Goal: Task Accomplishment & Management: Use online tool/utility

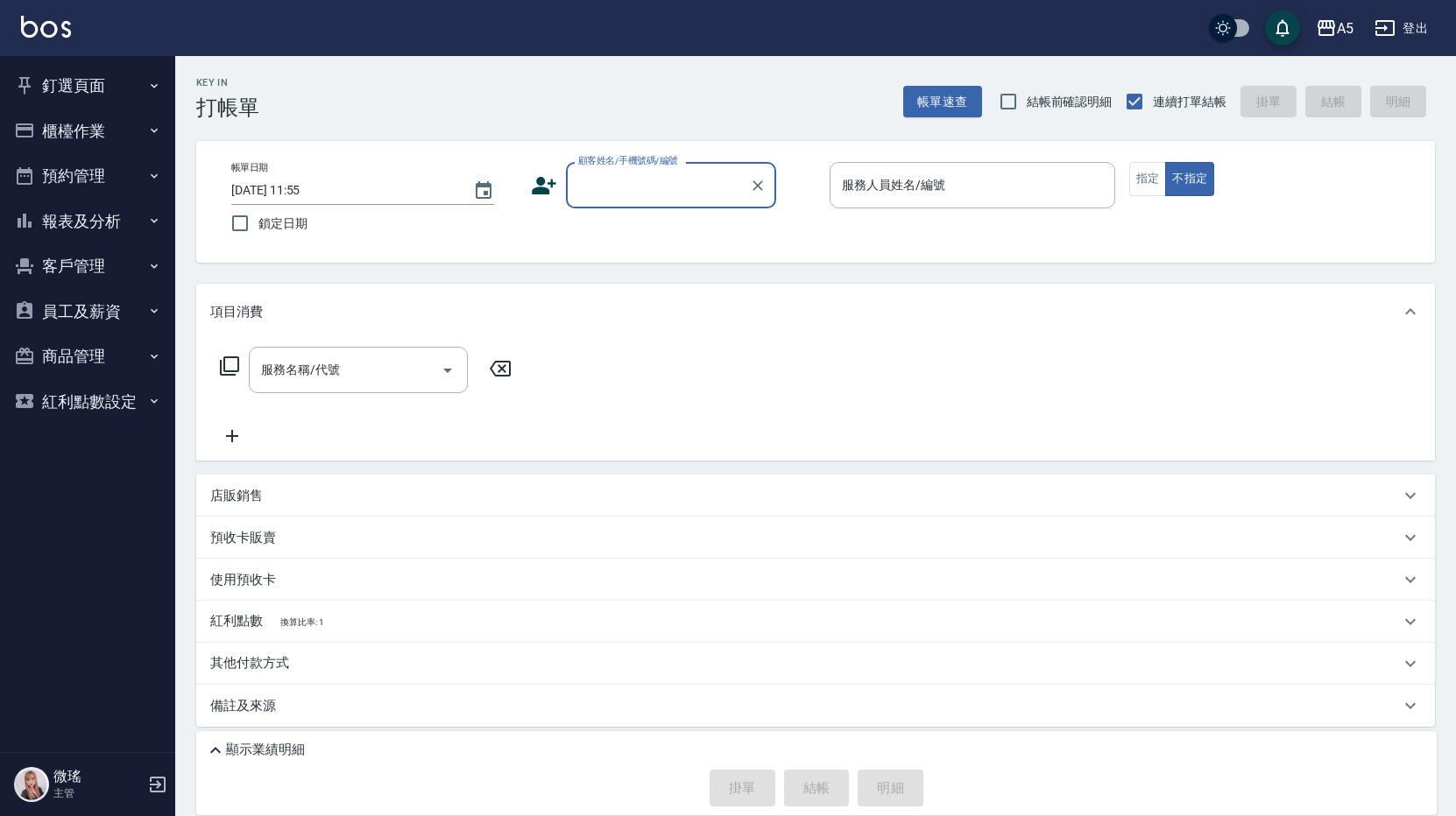
click at [101, 114] on button "櫃檯作業" at bounding box center [88, 132] width 161 height 46
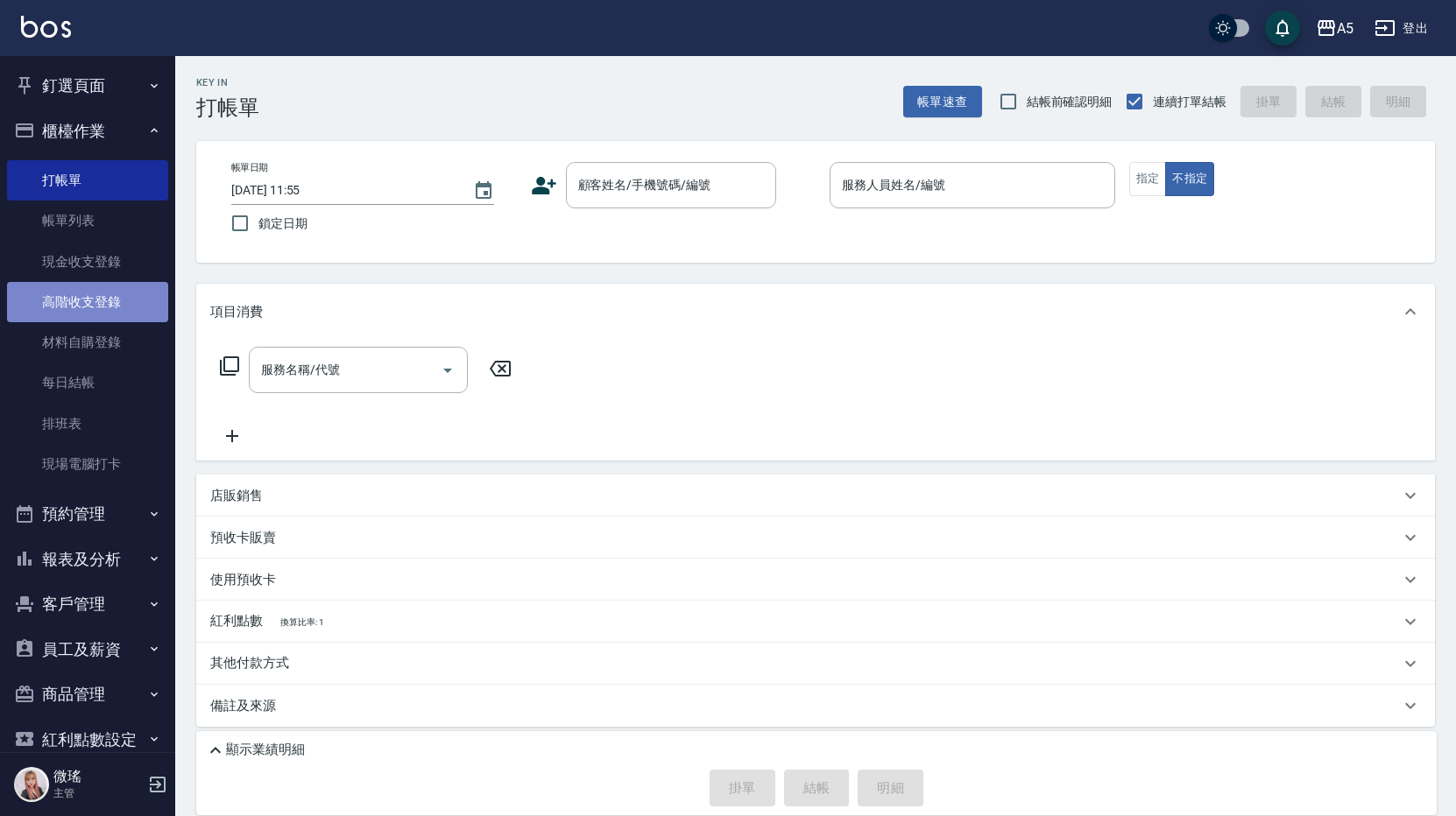
click at [97, 299] on link "高階收支登錄" at bounding box center [88, 302] width 161 height 40
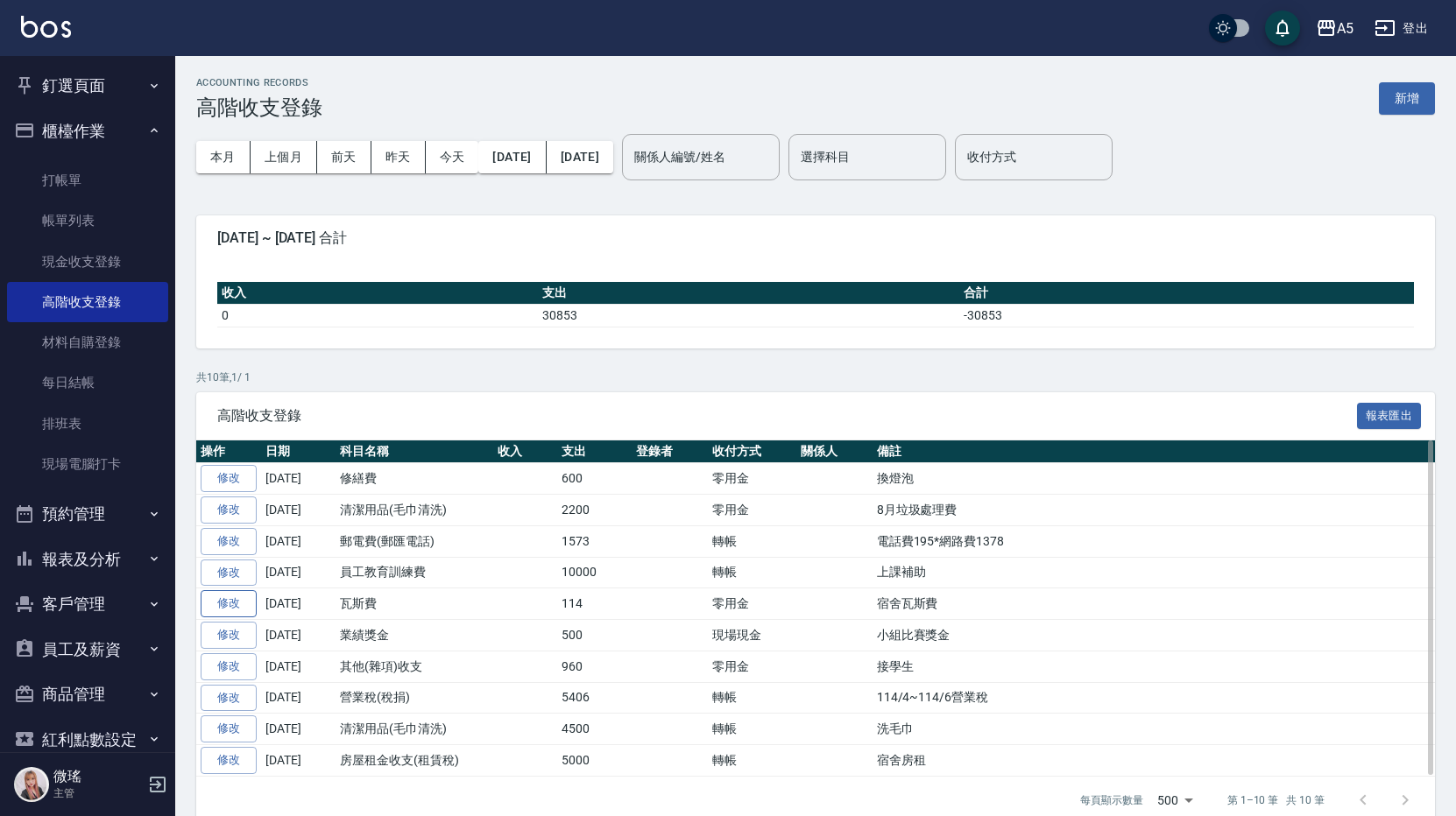
click at [227, 605] on link "修改" at bounding box center [228, 604] width 56 height 27
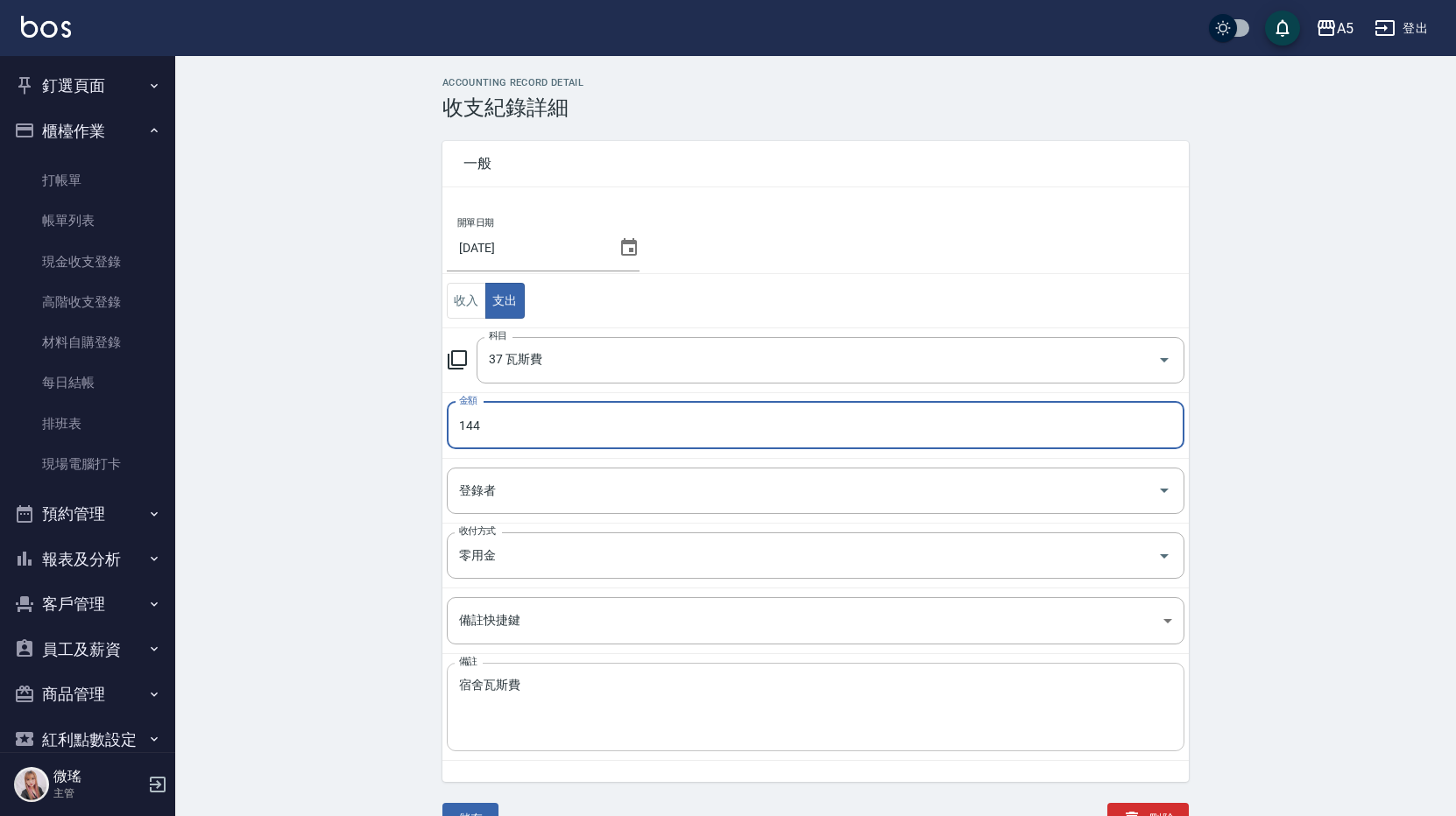
scroll to position [40, 0]
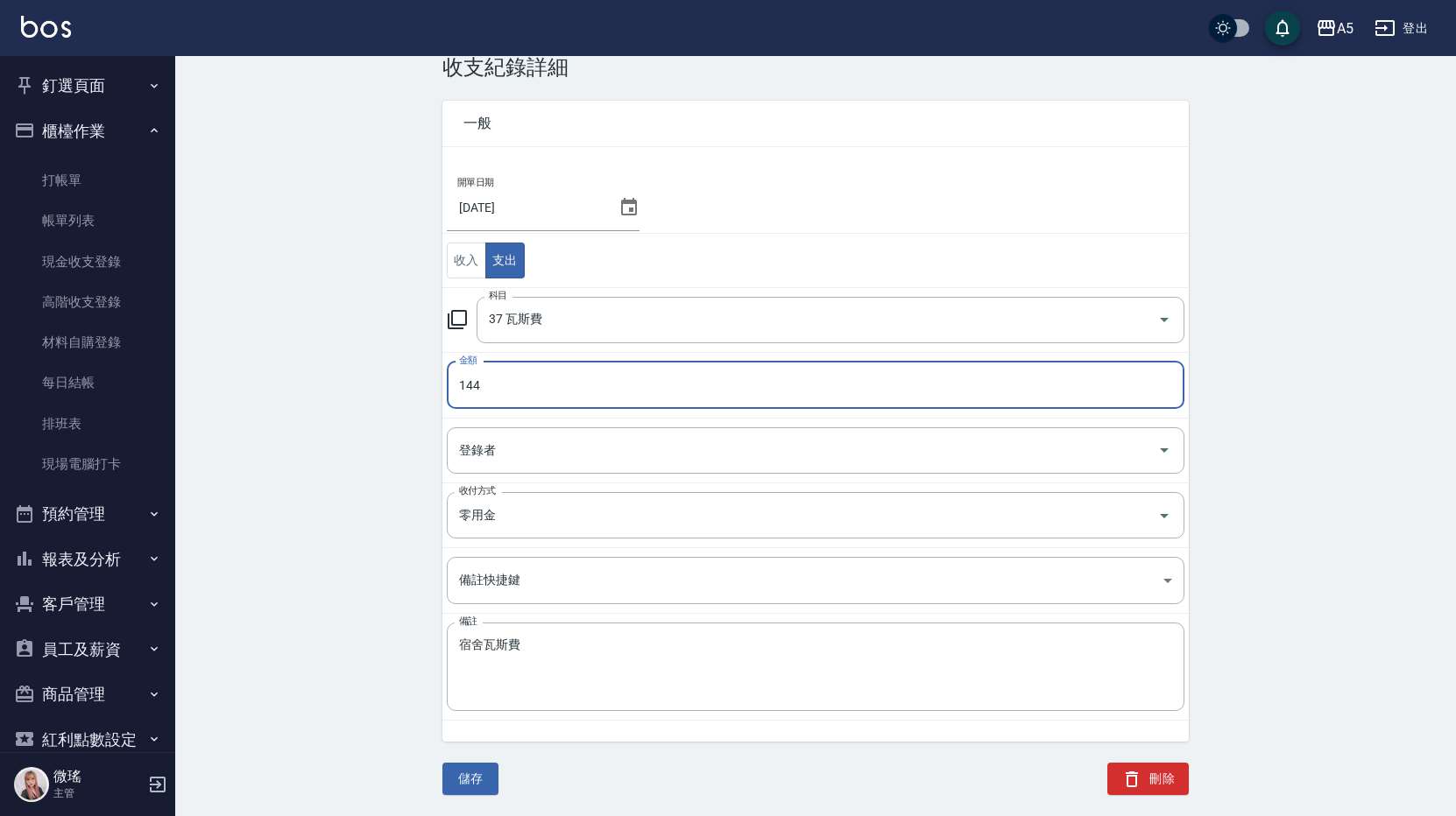
type input "144"
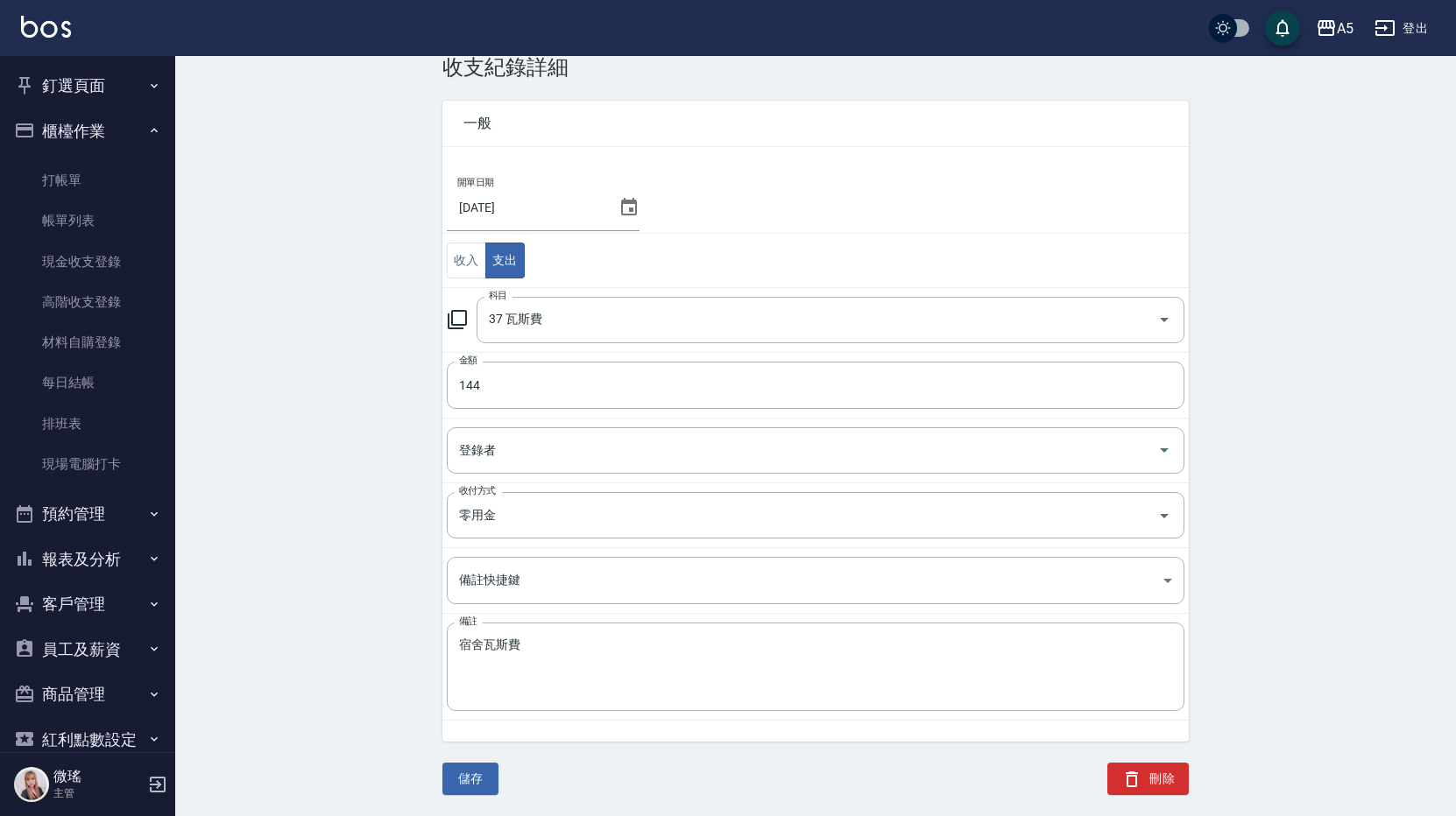
click at [501, 784] on div "儲存 刪除" at bounding box center [805, 768] width 767 height 95
click at [484, 775] on button "儲存" at bounding box center [470, 778] width 56 height 32
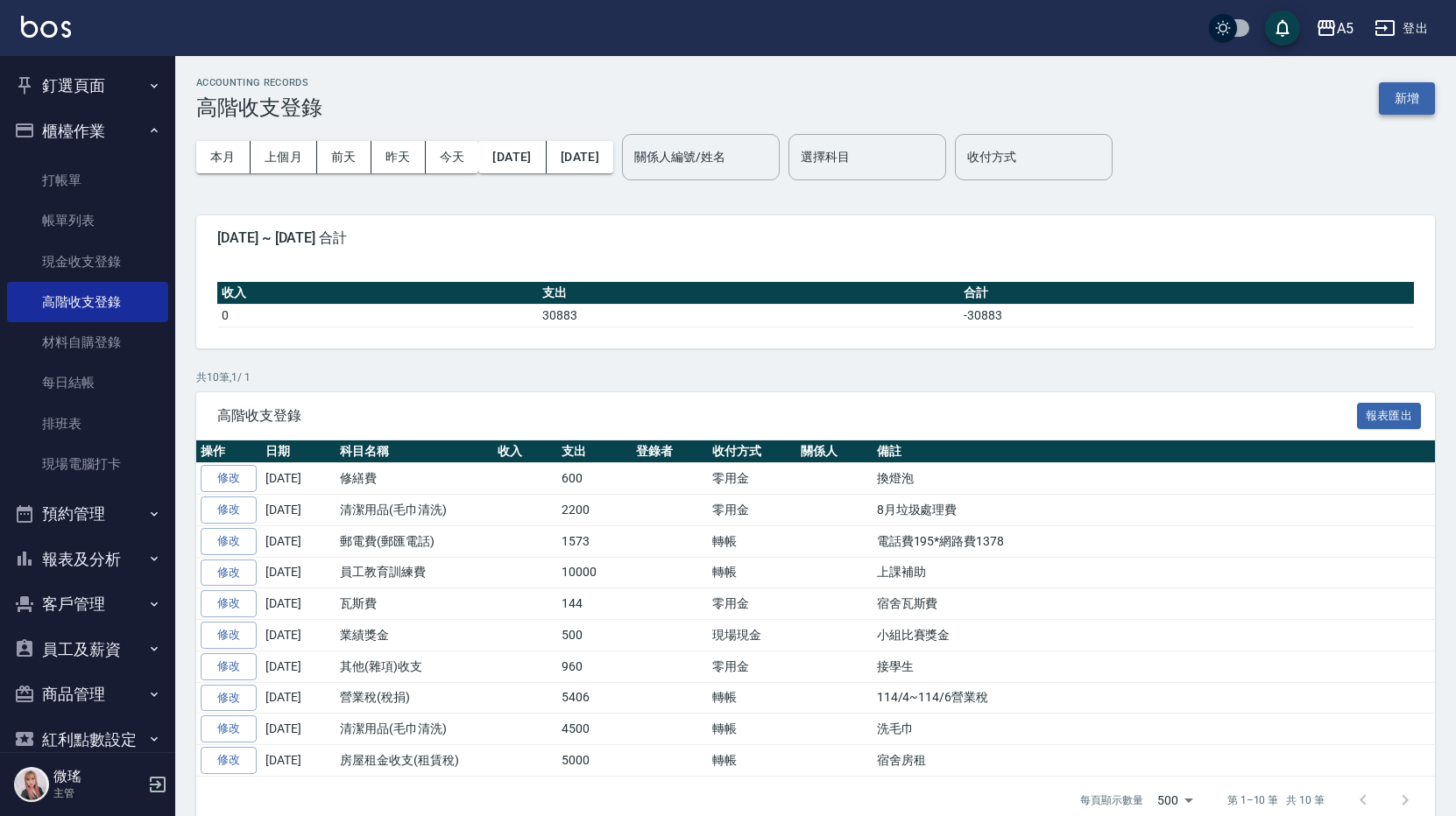
click at [1420, 92] on button "新增" at bounding box center [1407, 98] width 56 height 32
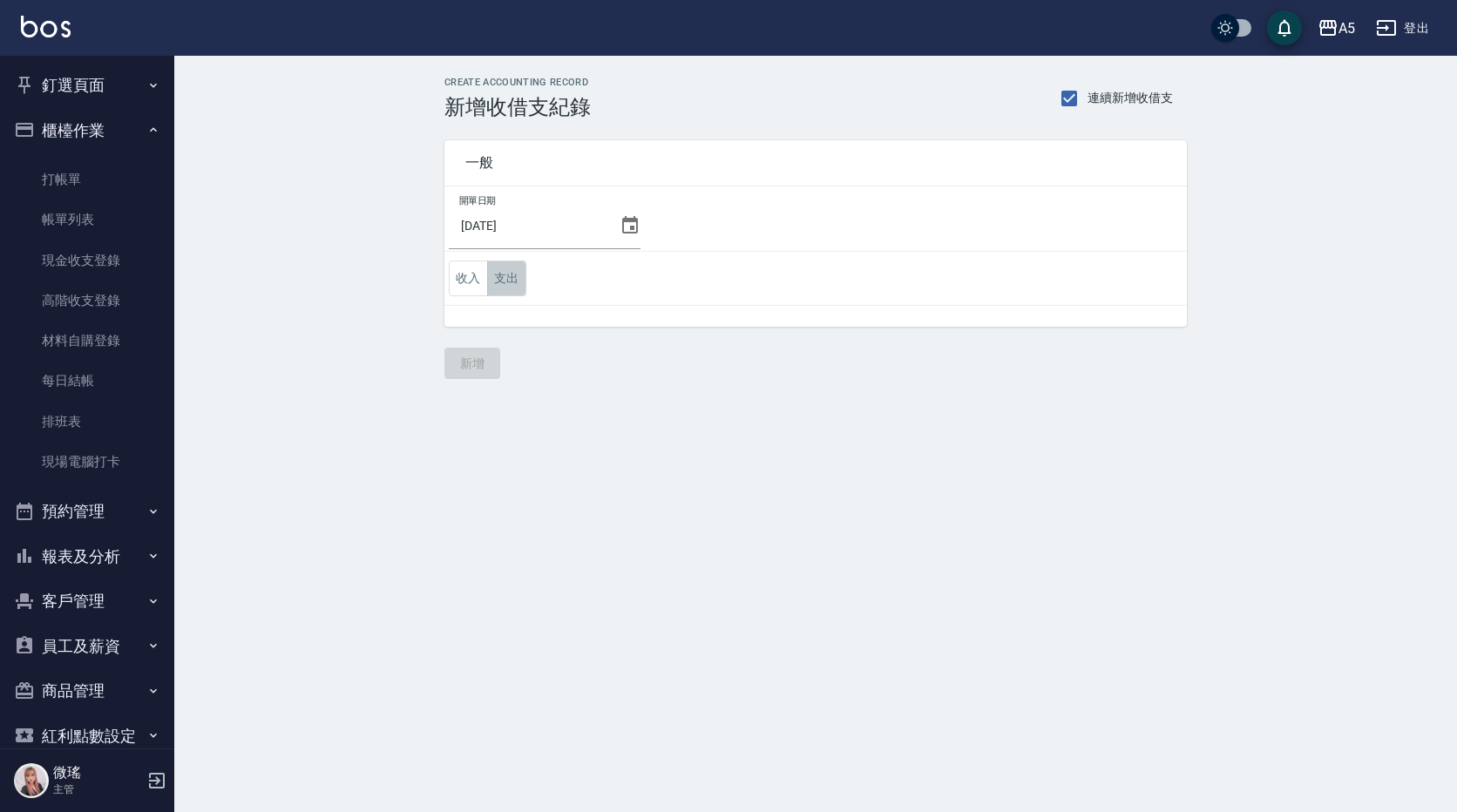
click at [510, 278] on button "支出" at bounding box center [506, 278] width 39 height 36
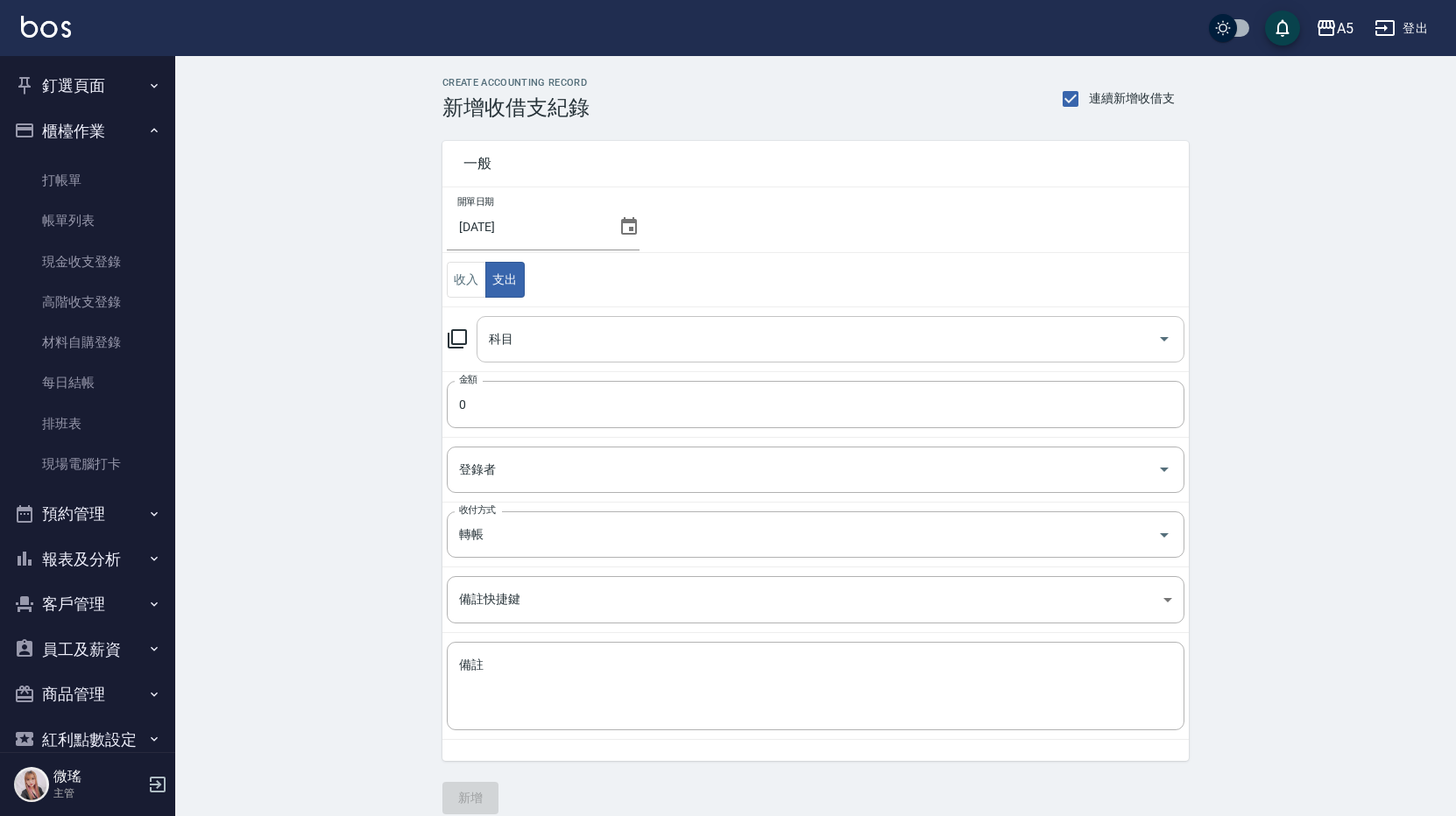
click at [524, 350] on input "科目" at bounding box center [817, 339] width 666 height 30
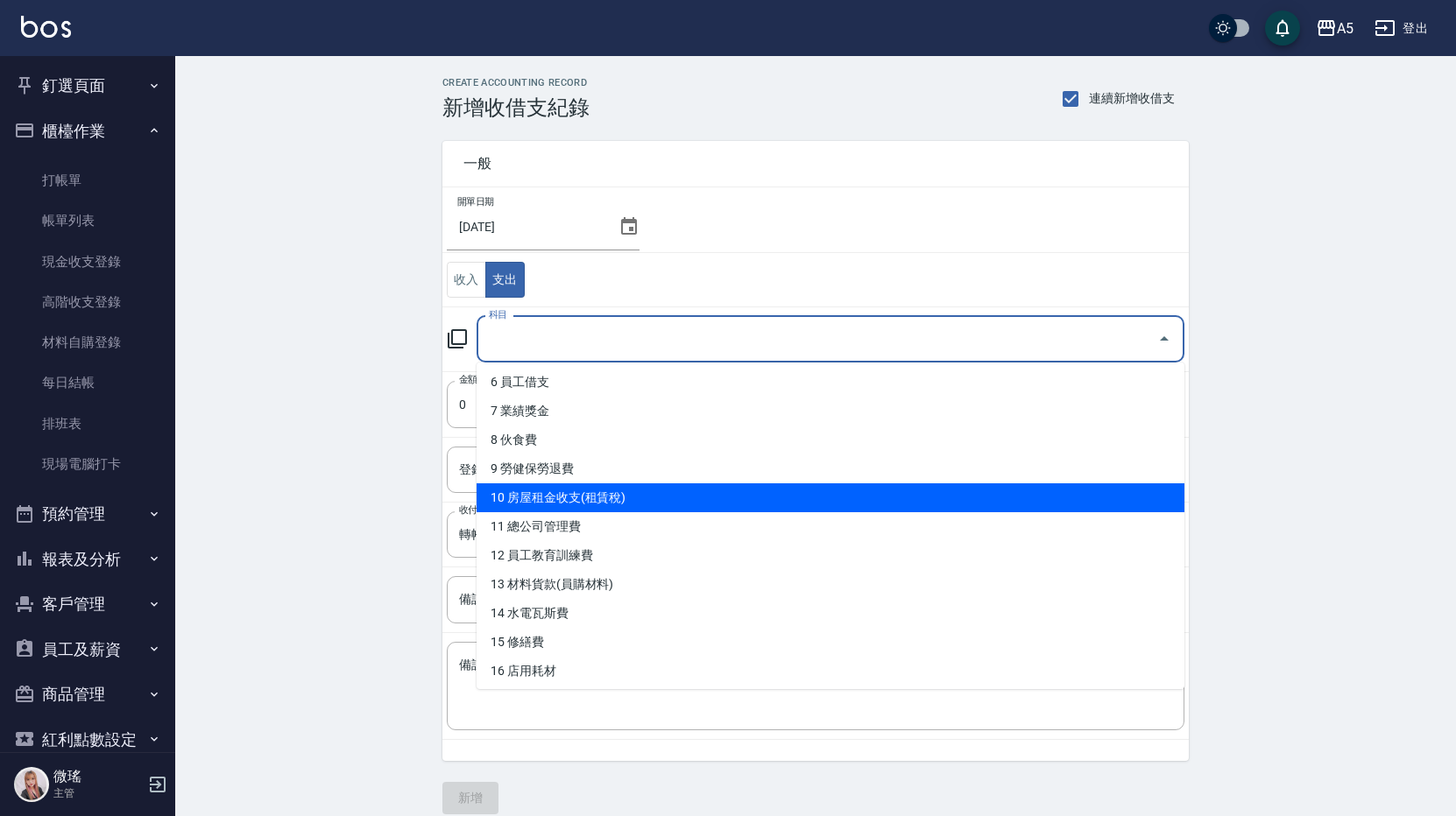
scroll to position [350, 0]
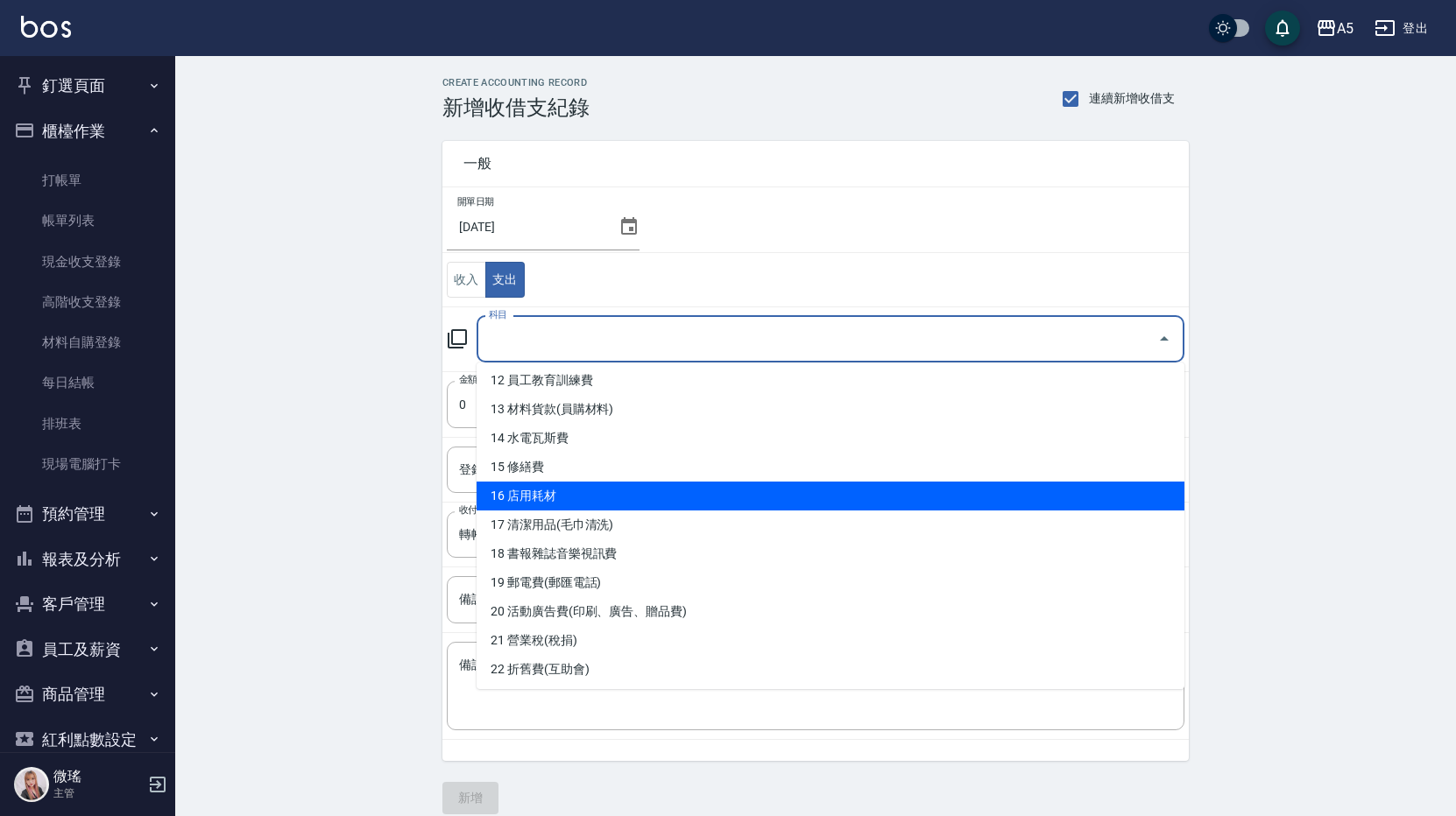
click at [611, 506] on li "16 店用耗材" at bounding box center [830, 496] width 707 height 29
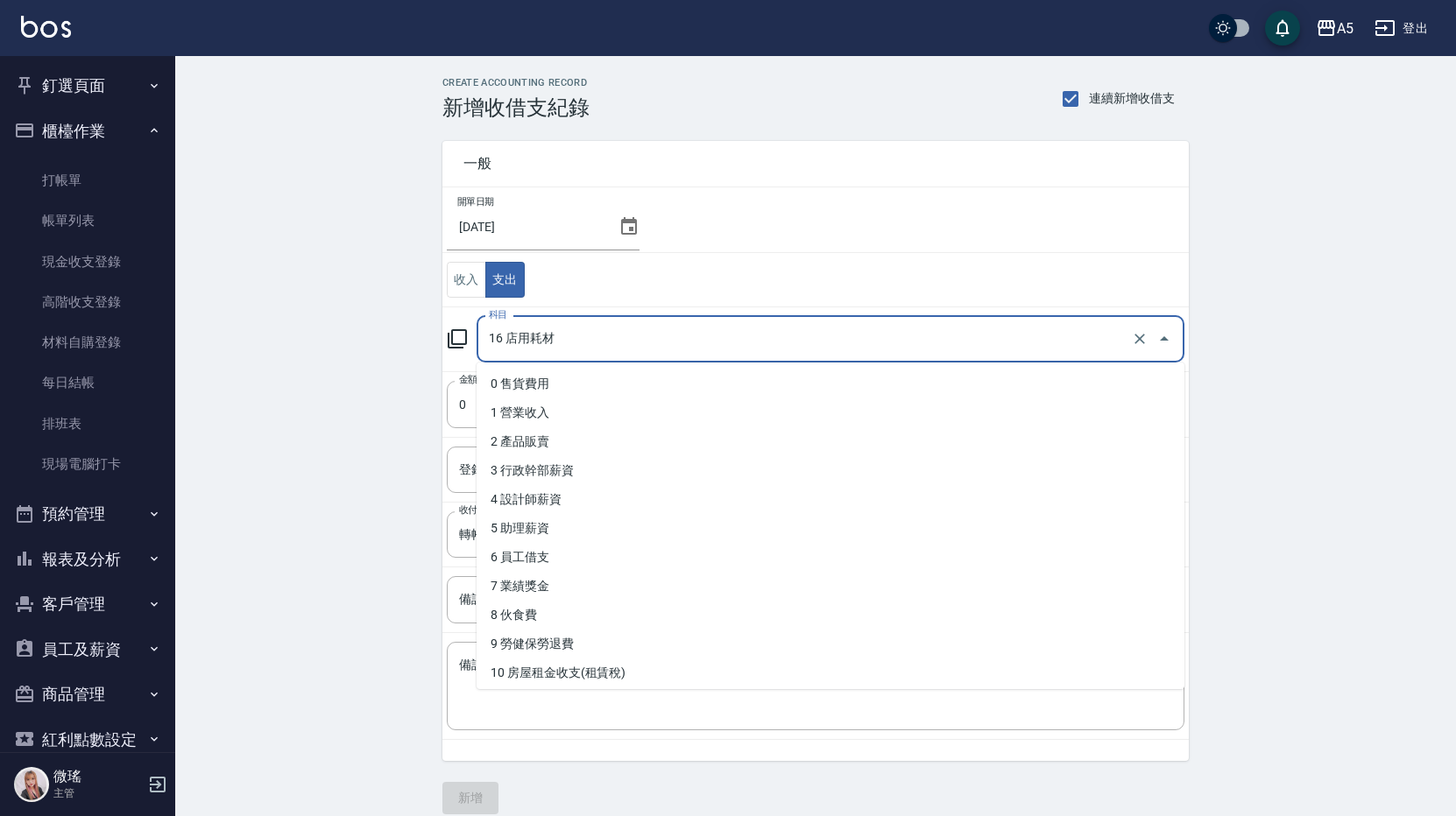
click at [601, 324] on input "16 店用耗材" at bounding box center [806, 339] width 643 height 30
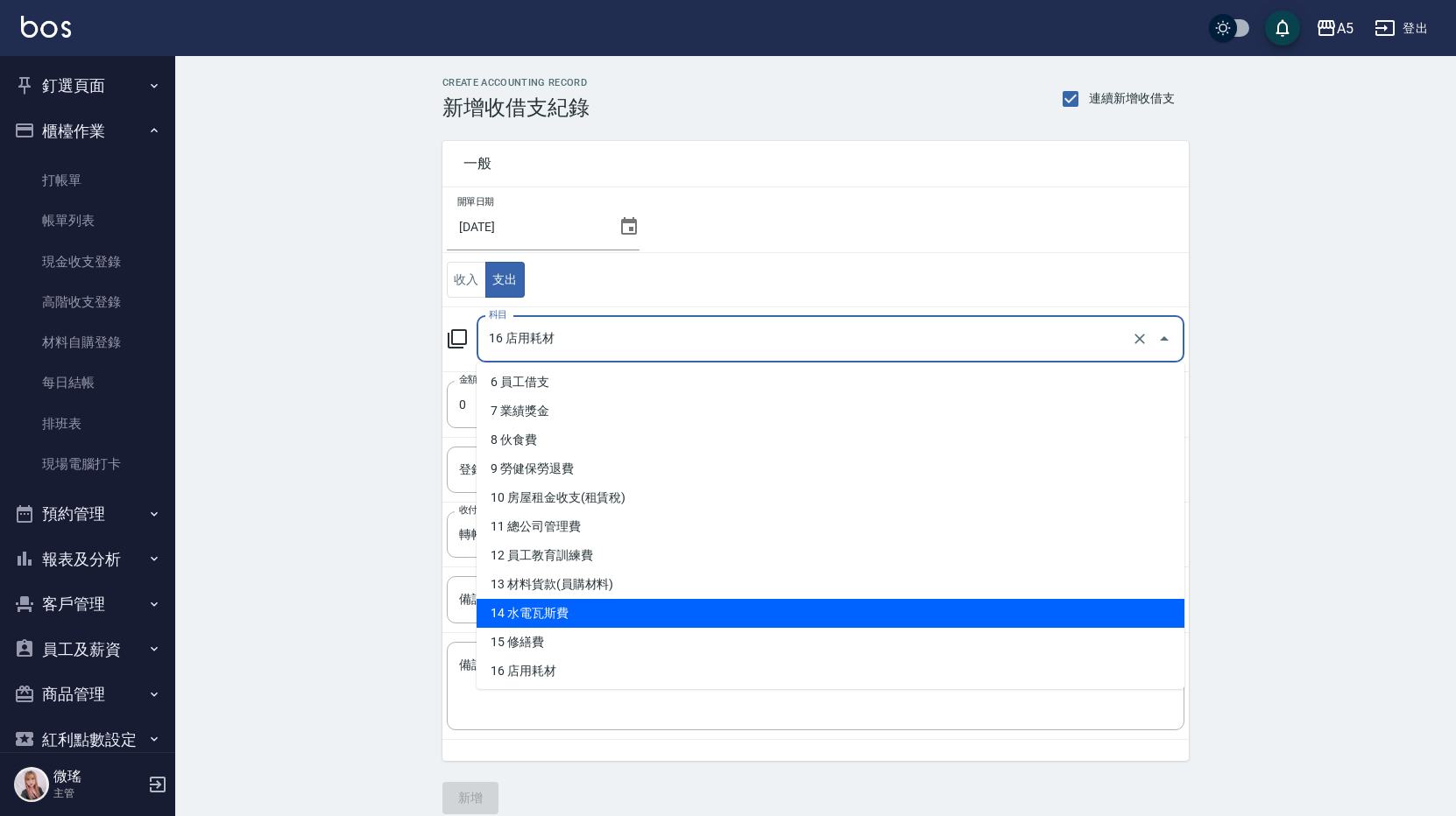
scroll to position [438, 0]
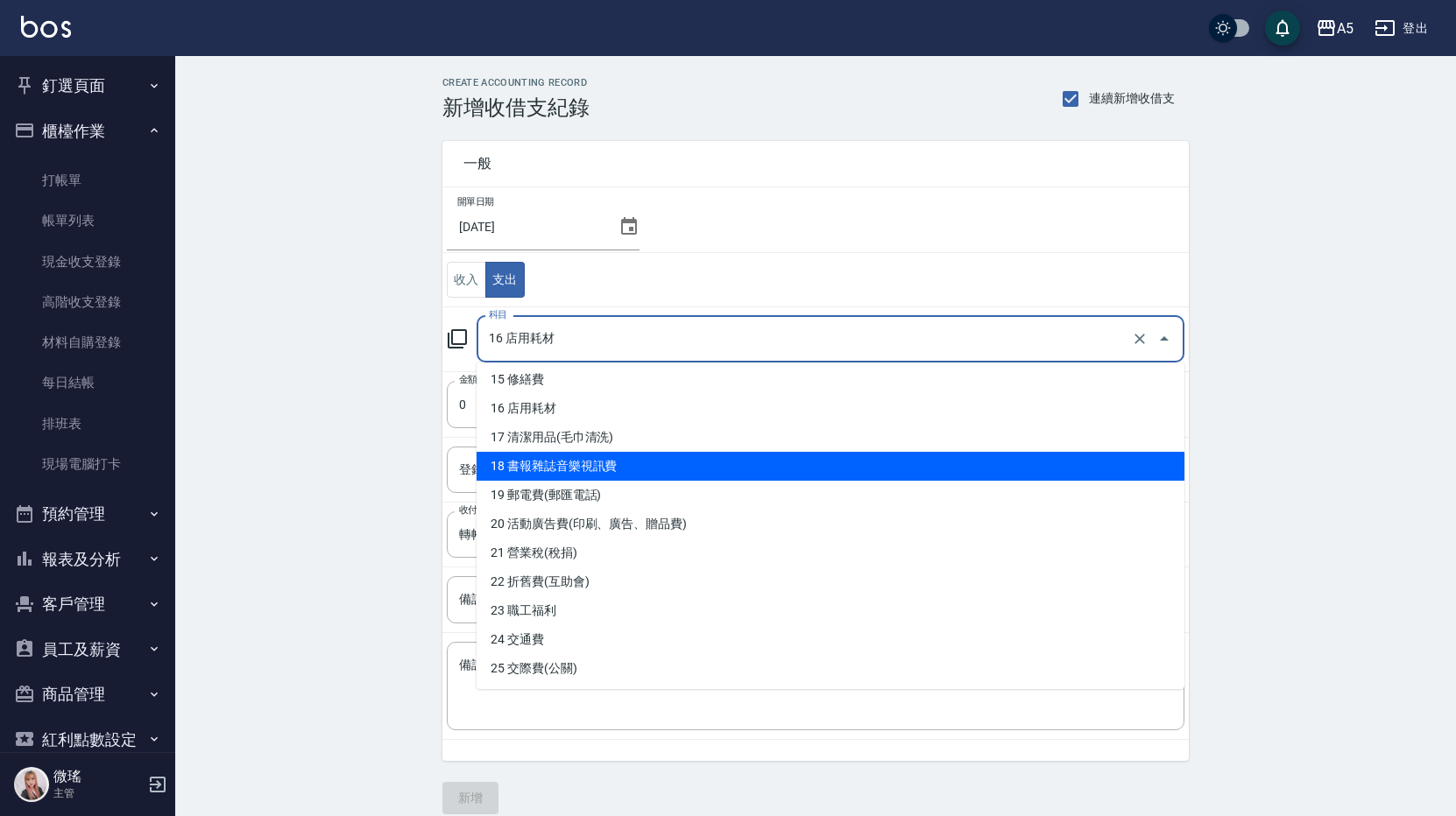
click at [638, 464] on li "18 書報雜誌音樂視訊費" at bounding box center [830, 466] width 707 height 29
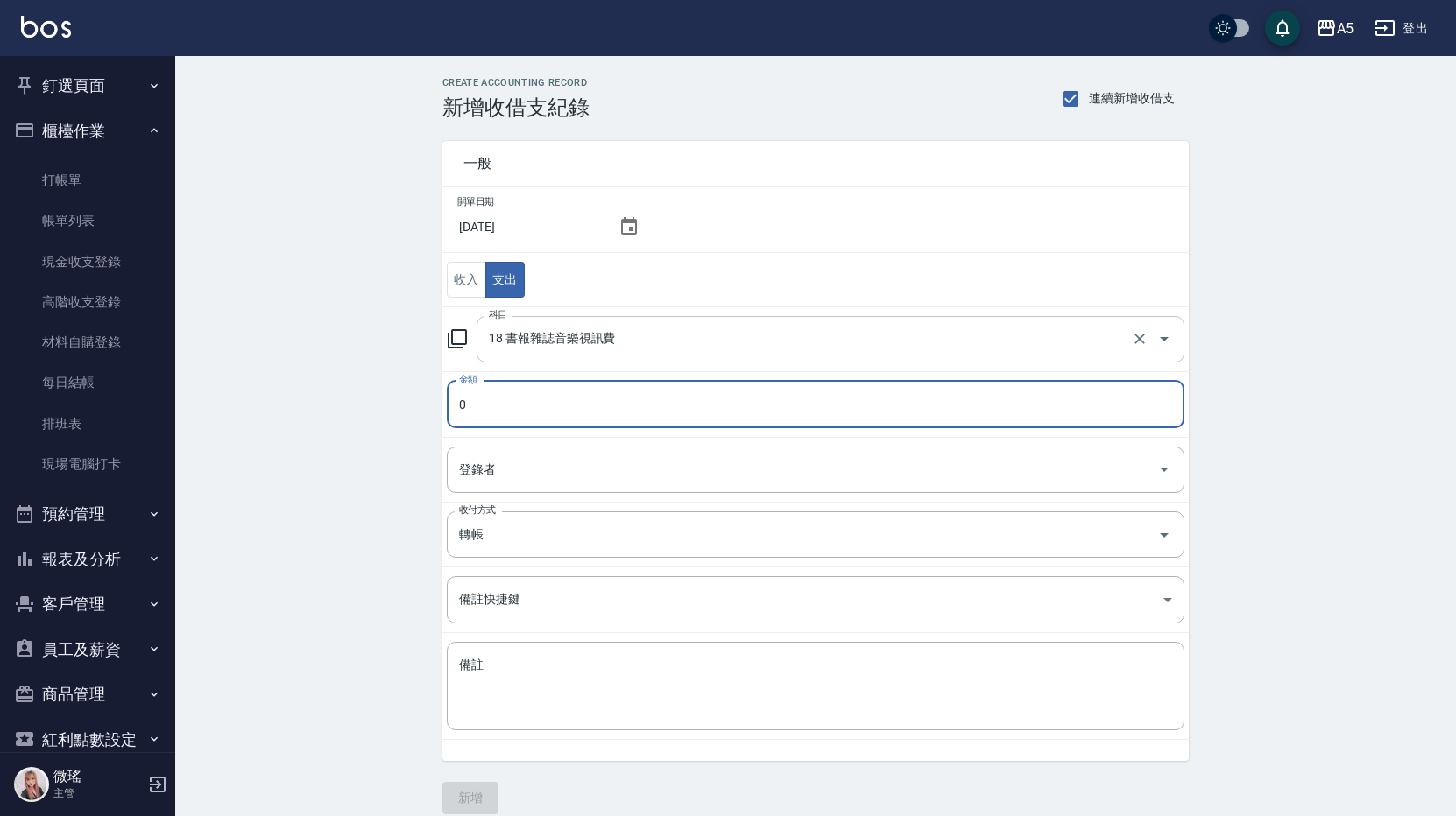
click at [655, 330] on input "18 書報雜誌音樂視訊費" at bounding box center [806, 339] width 643 height 30
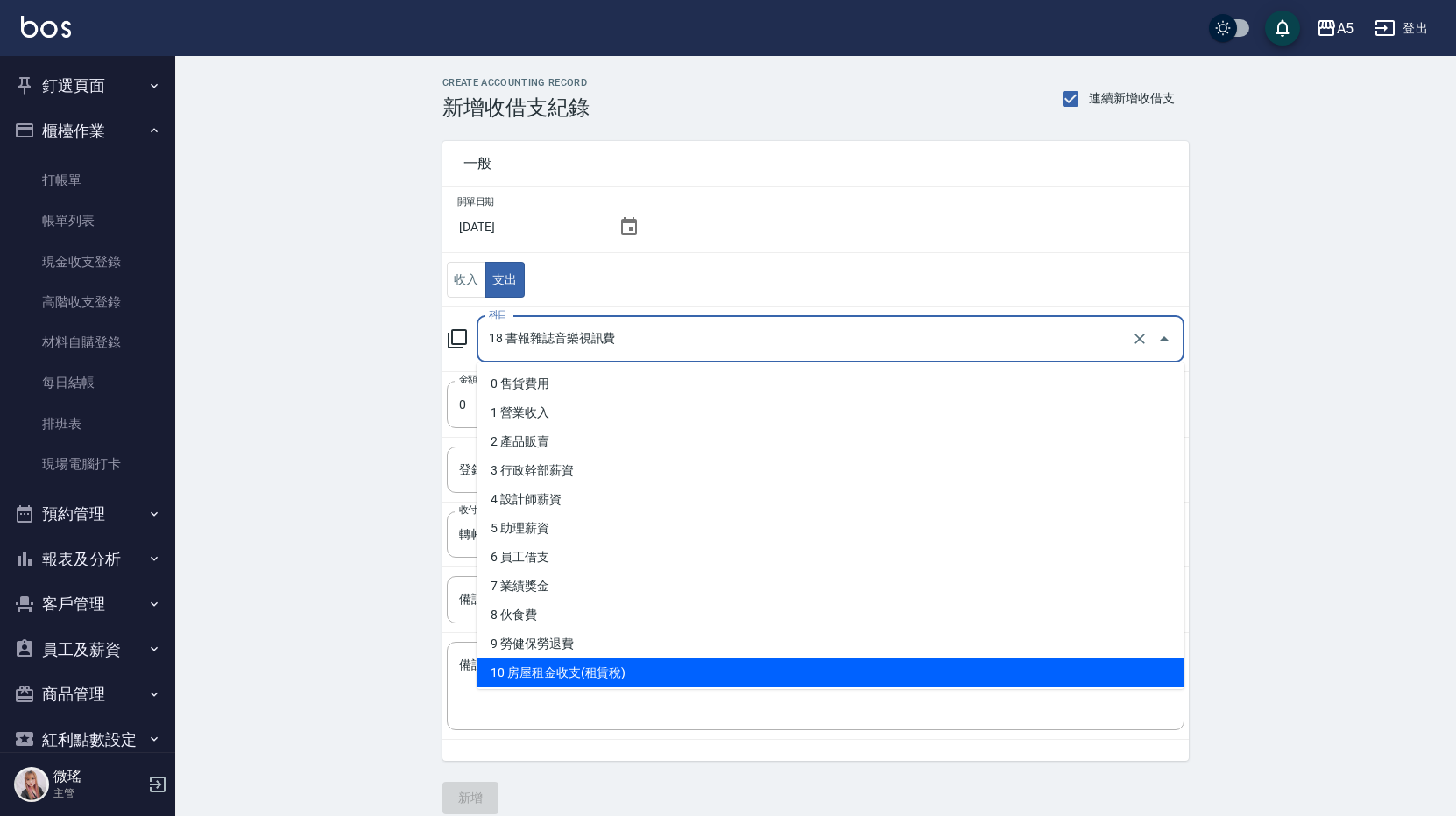
scroll to position [263, 0]
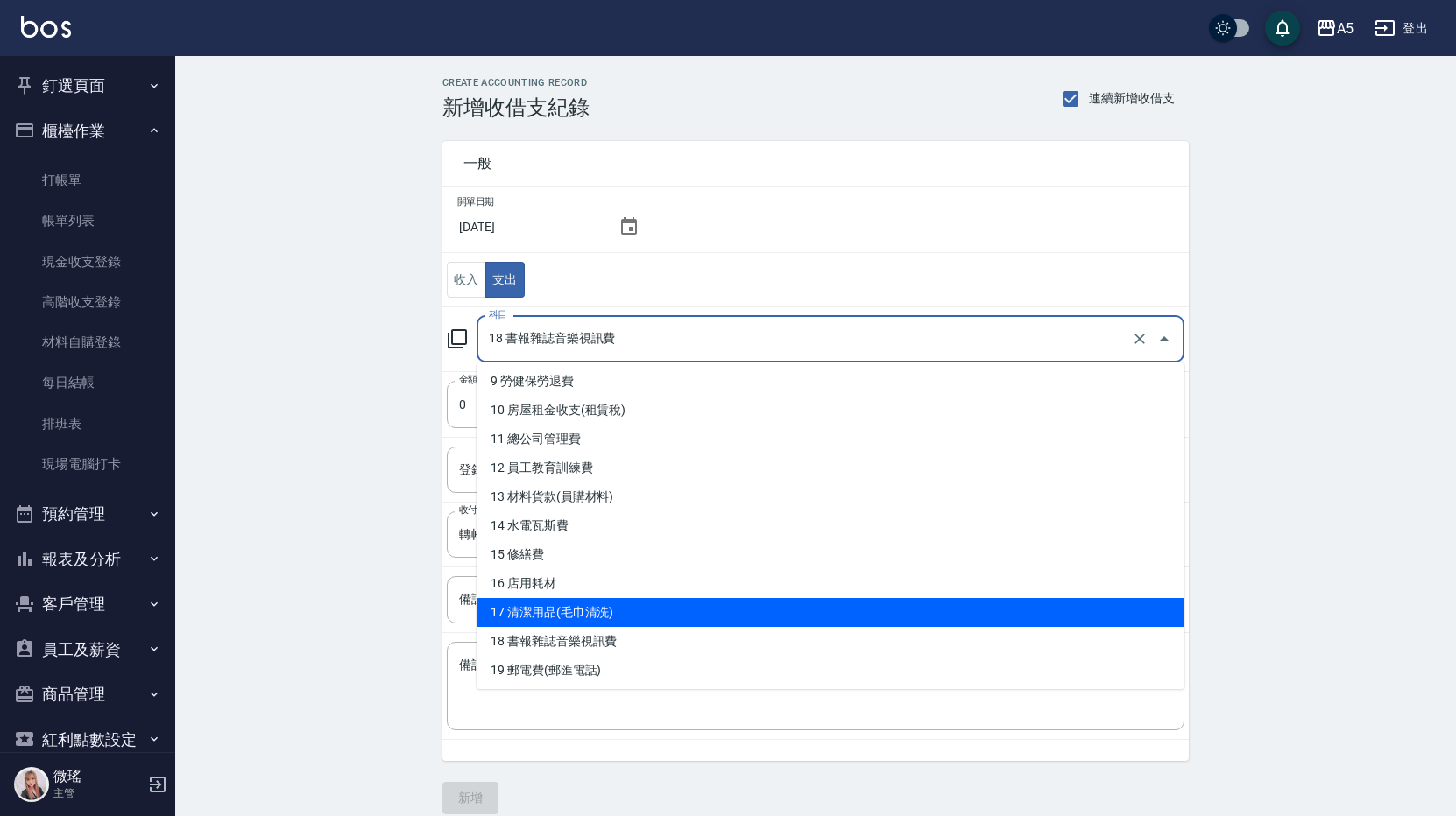
click at [612, 610] on li "17 清潔用品(毛巾清洗)" at bounding box center [830, 613] width 707 height 29
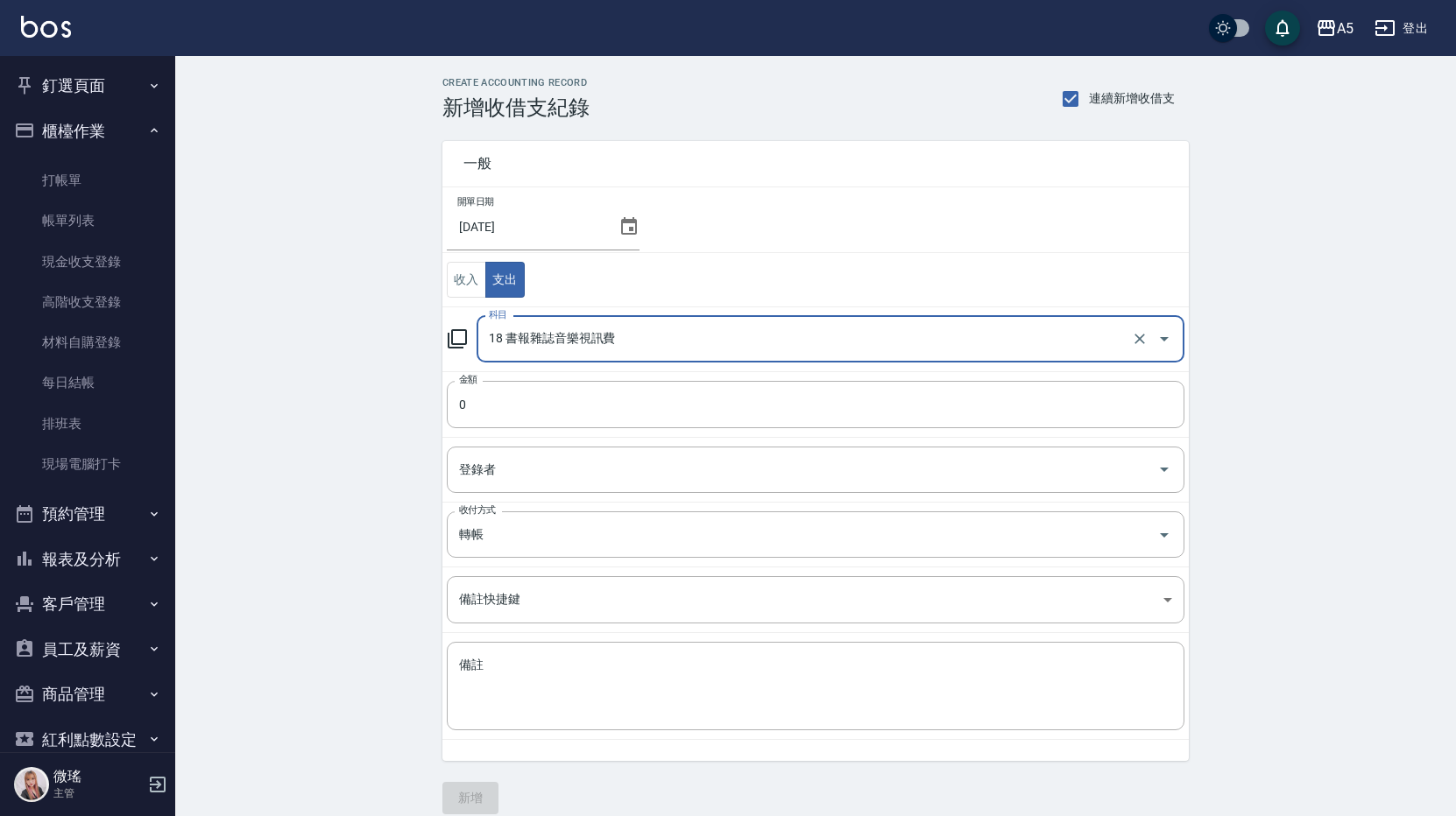
type input "17 清潔用品(毛巾清洗)"
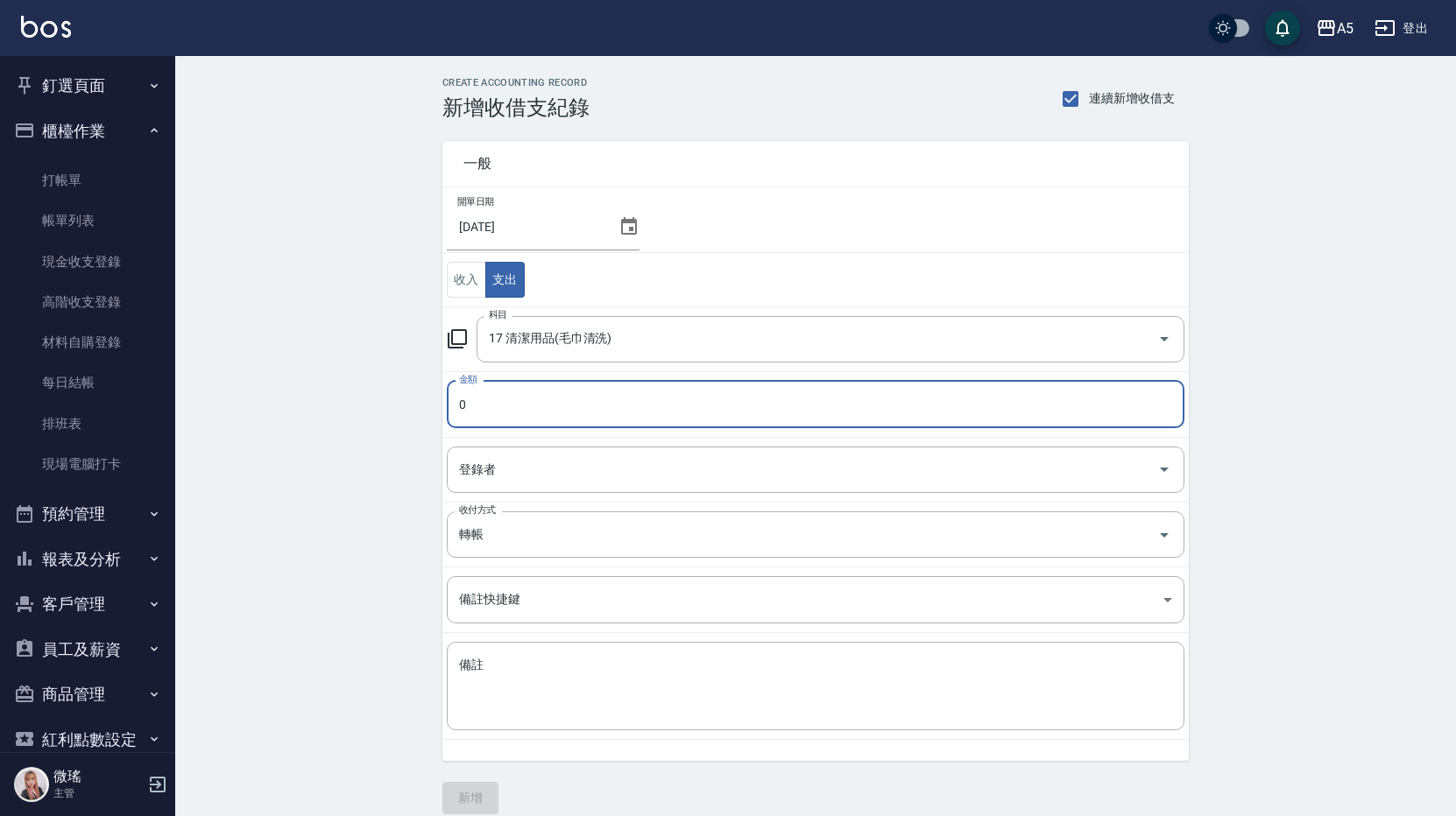
click at [481, 421] on input "0" at bounding box center [816, 405] width 738 height 48
type input "0283"
click at [527, 544] on input "轉帳" at bounding box center [791, 534] width 673 height 30
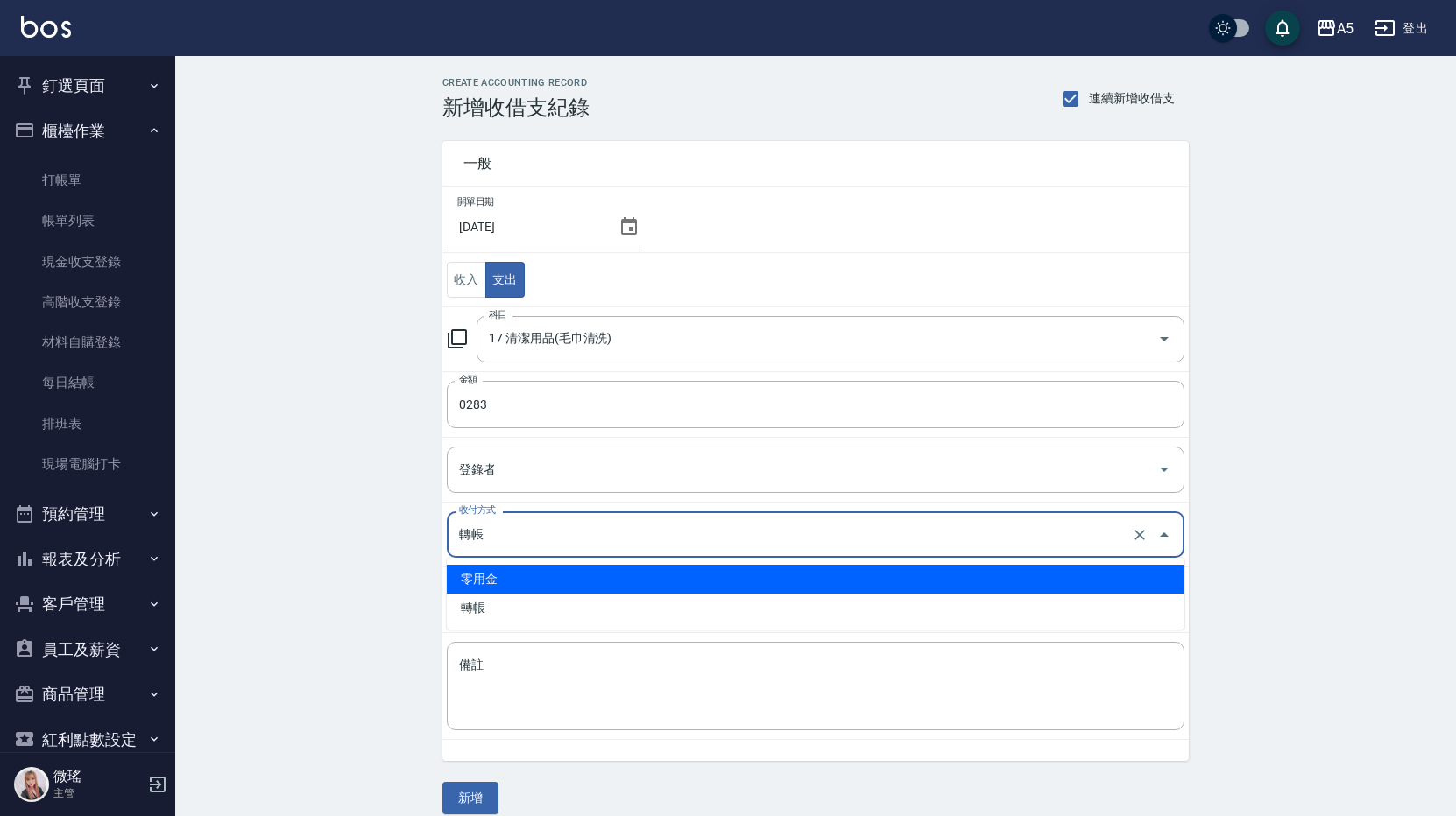
click at [515, 576] on li "零用金" at bounding box center [816, 580] width 738 height 29
type input "零用金"
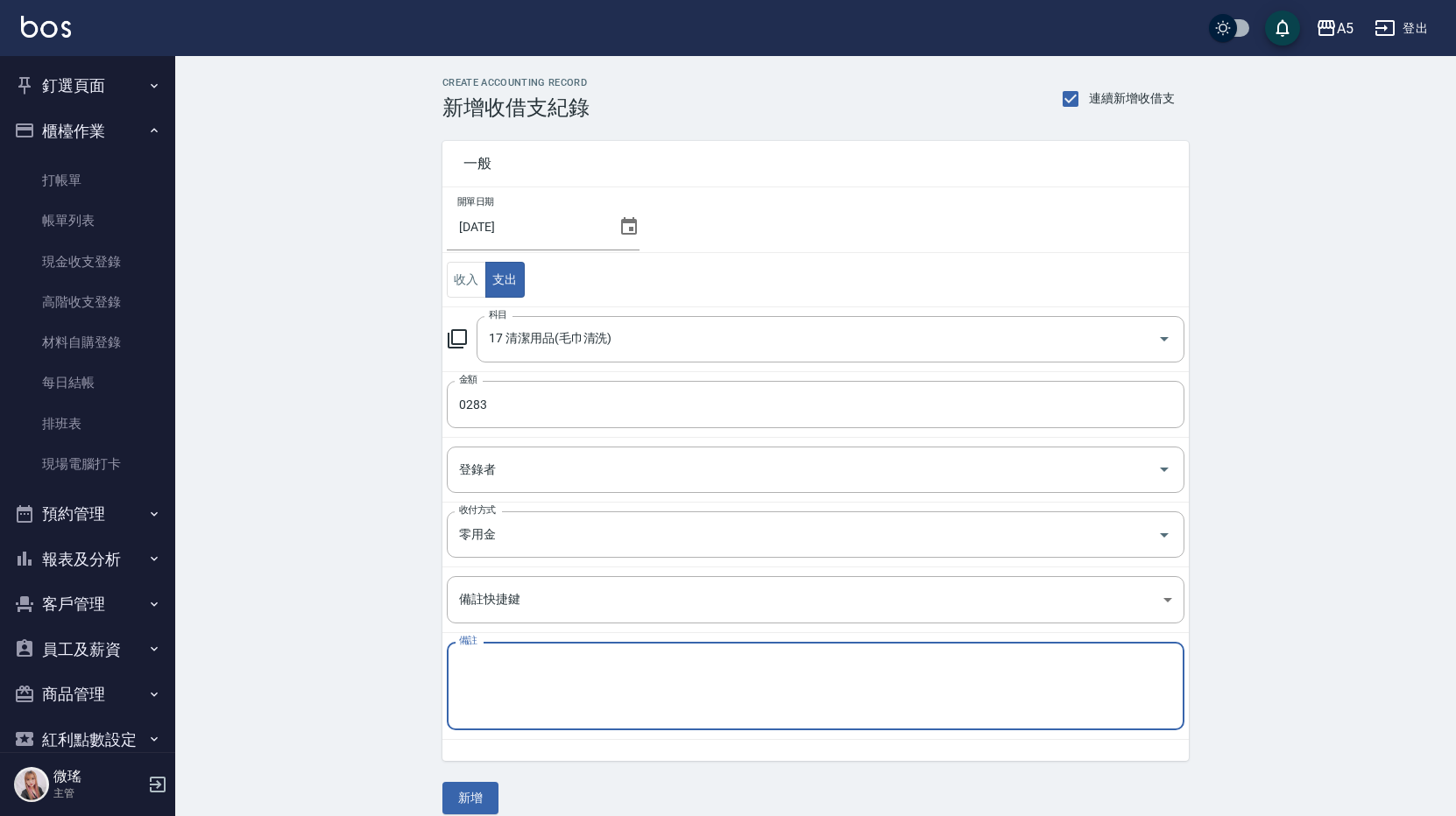
click at [499, 677] on textarea "備註" at bounding box center [816, 686] width 713 height 60
type textarea "z"
type textarea "ㄑ"
type textarea "情"
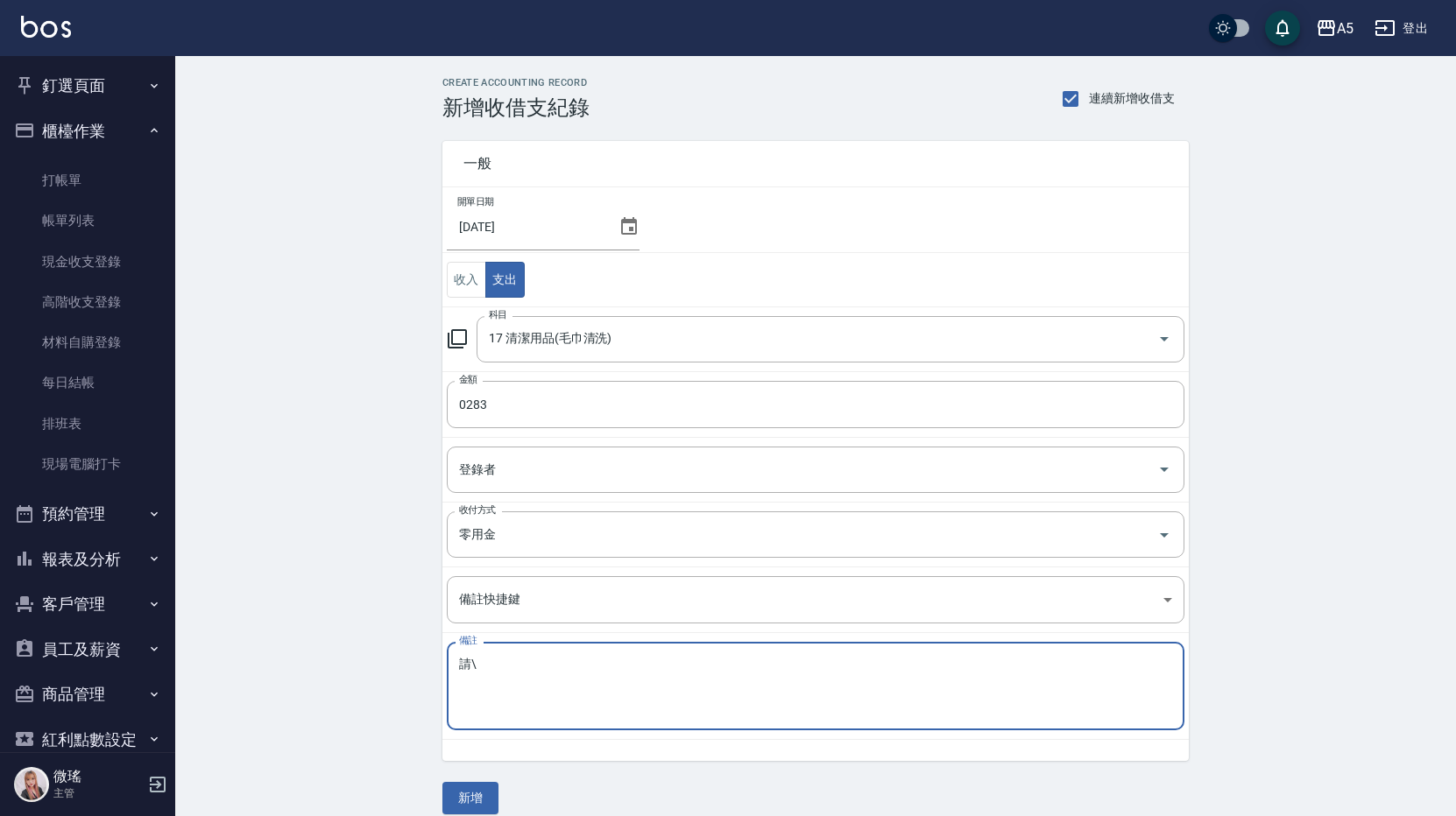
type textarea "請"
type textarea "清潔用品"
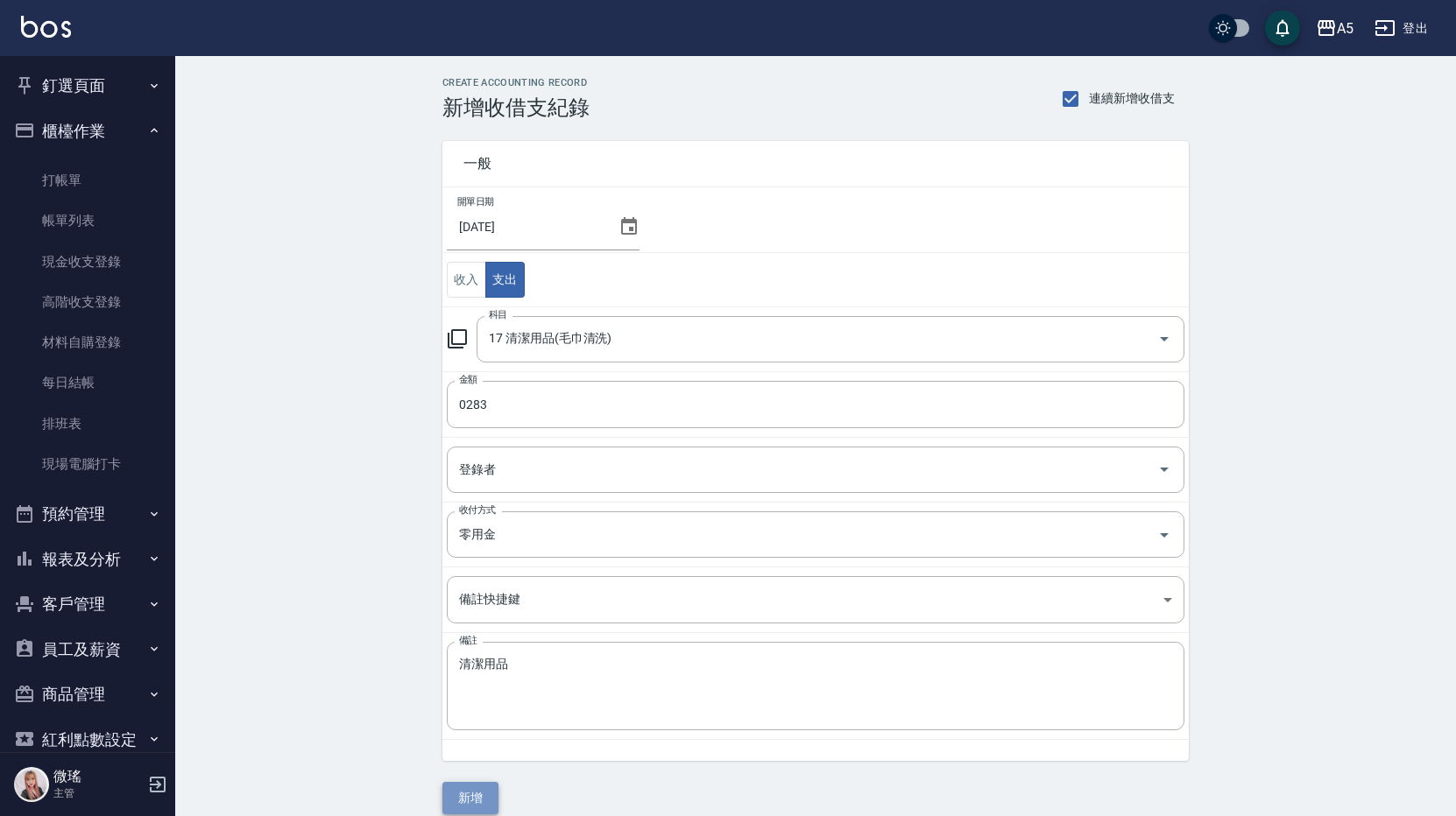
click at [487, 793] on button "新增" at bounding box center [470, 798] width 56 height 32
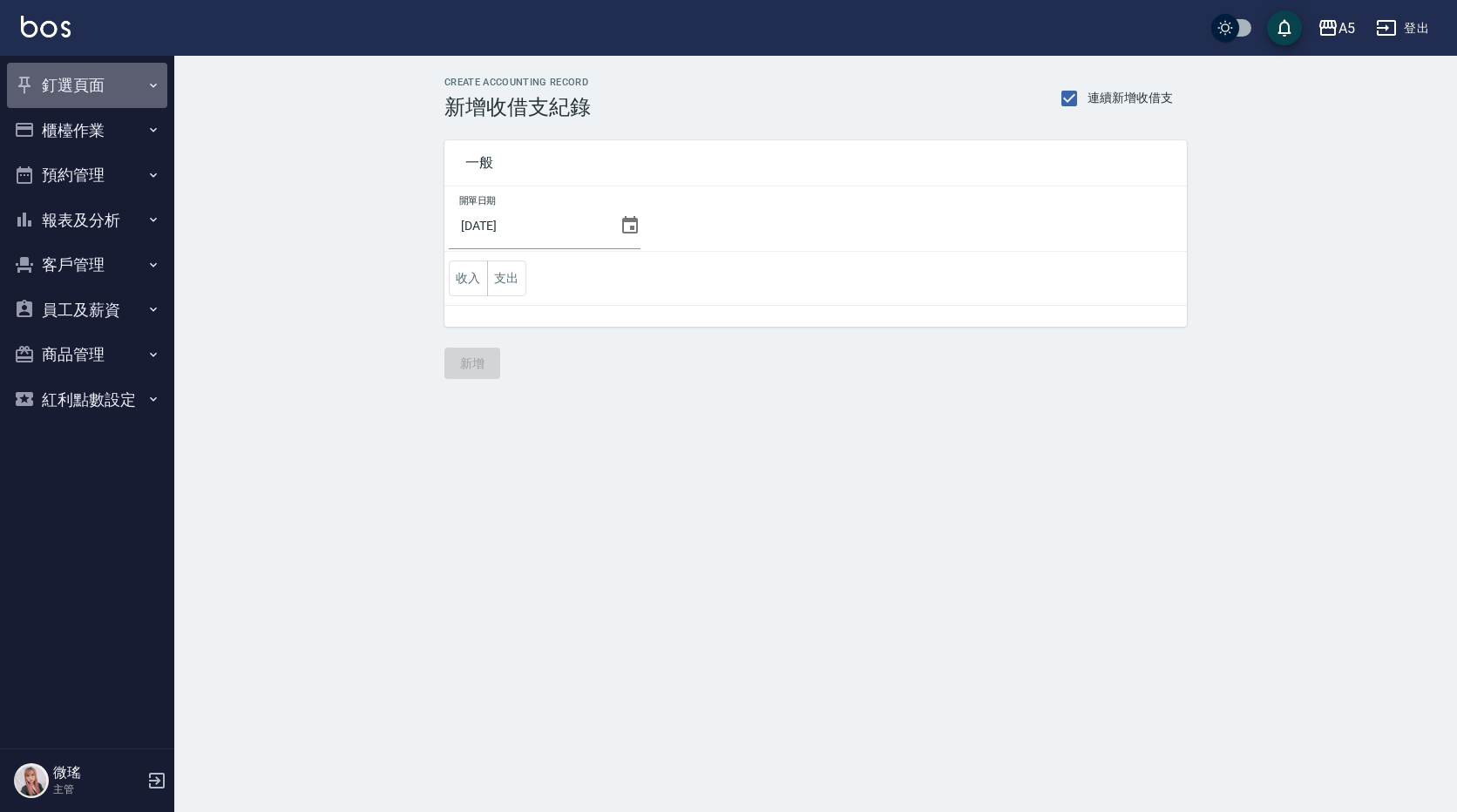
click at [78, 77] on button "釘選頁面" at bounding box center [88, 86] width 160 height 46
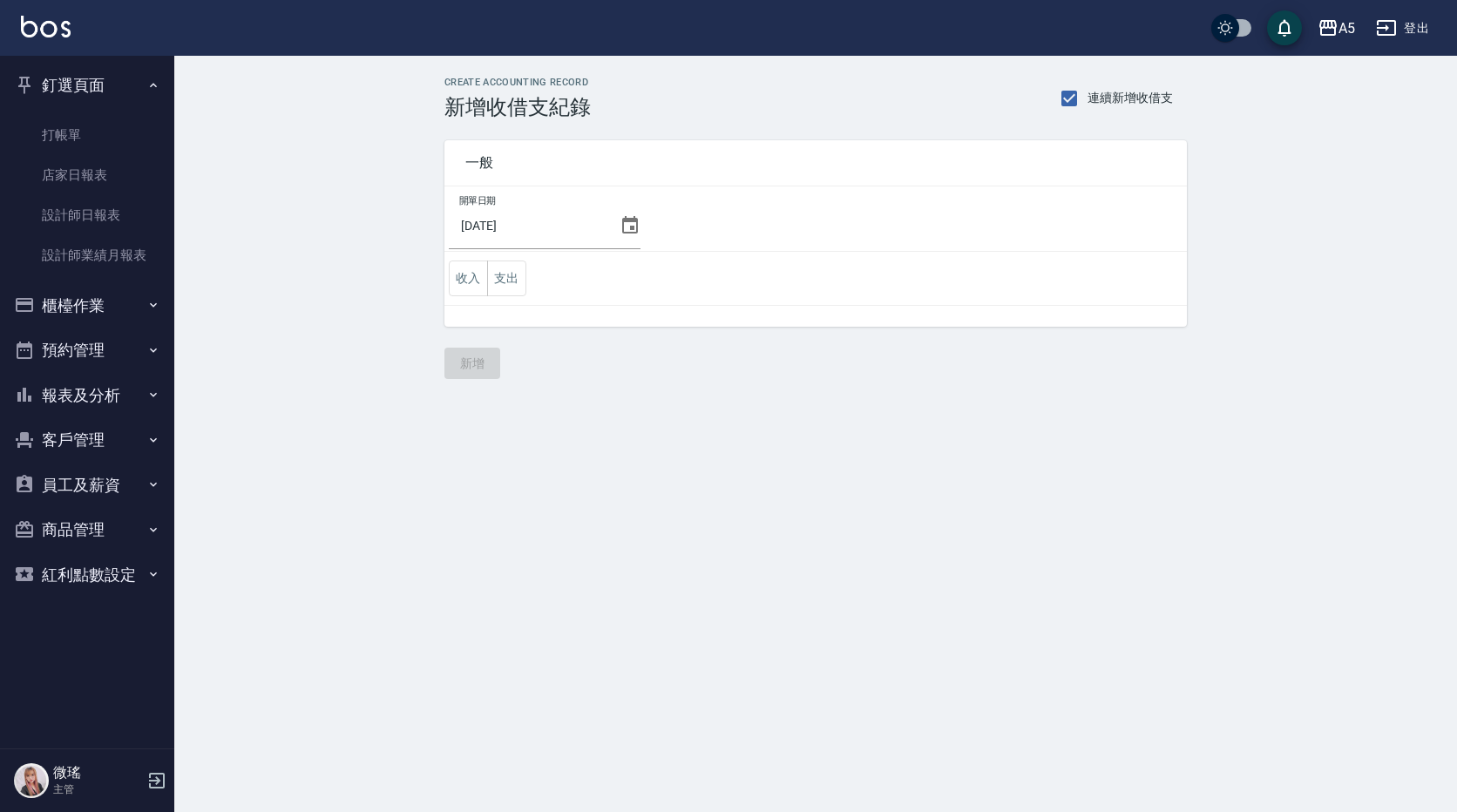
click at [52, 324] on button "櫃檯作業" at bounding box center [88, 306] width 160 height 46
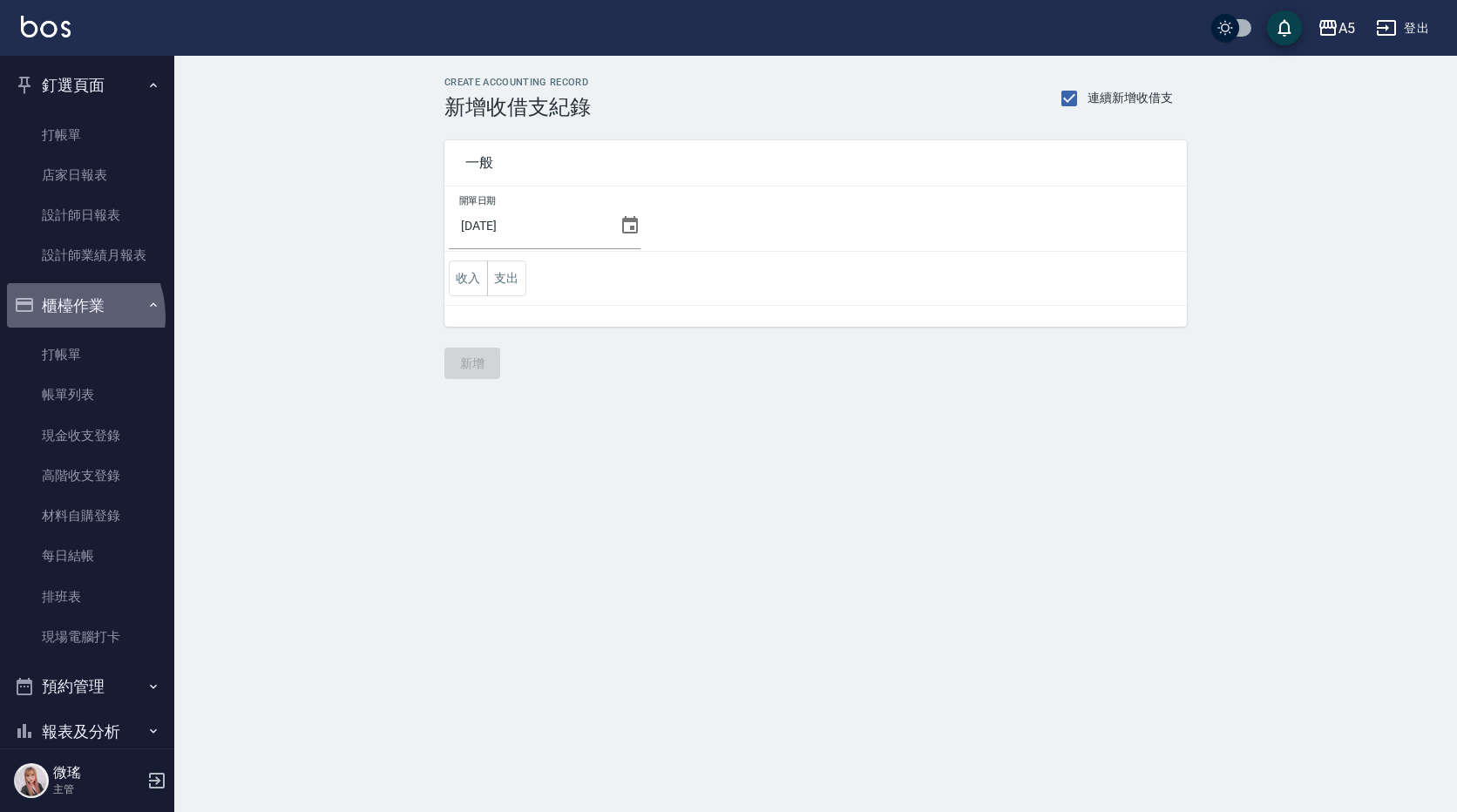
click at [58, 316] on button "櫃檯作業" at bounding box center [88, 306] width 160 height 46
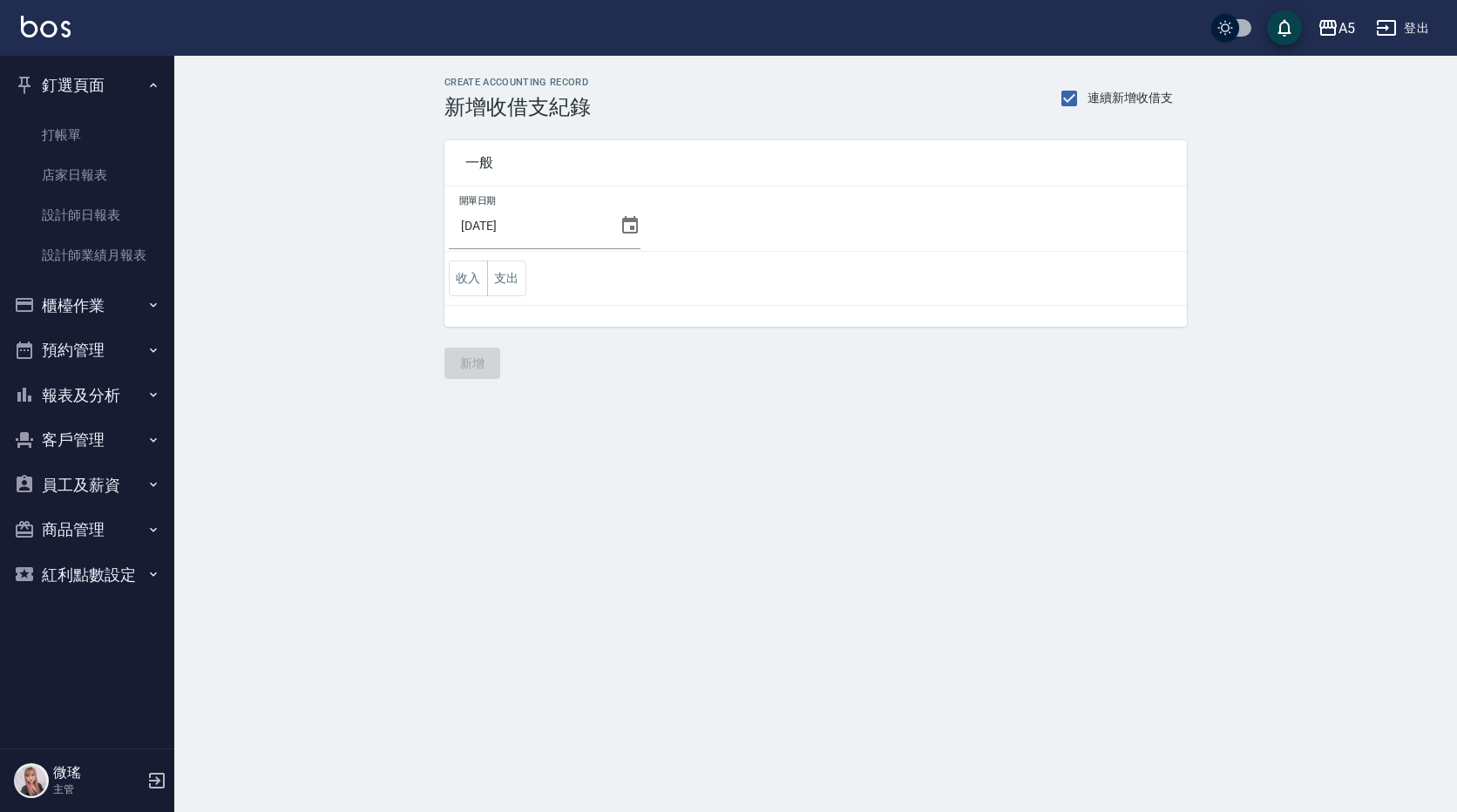
click at [76, 351] on button "預約管理" at bounding box center [88, 350] width 160 height 46
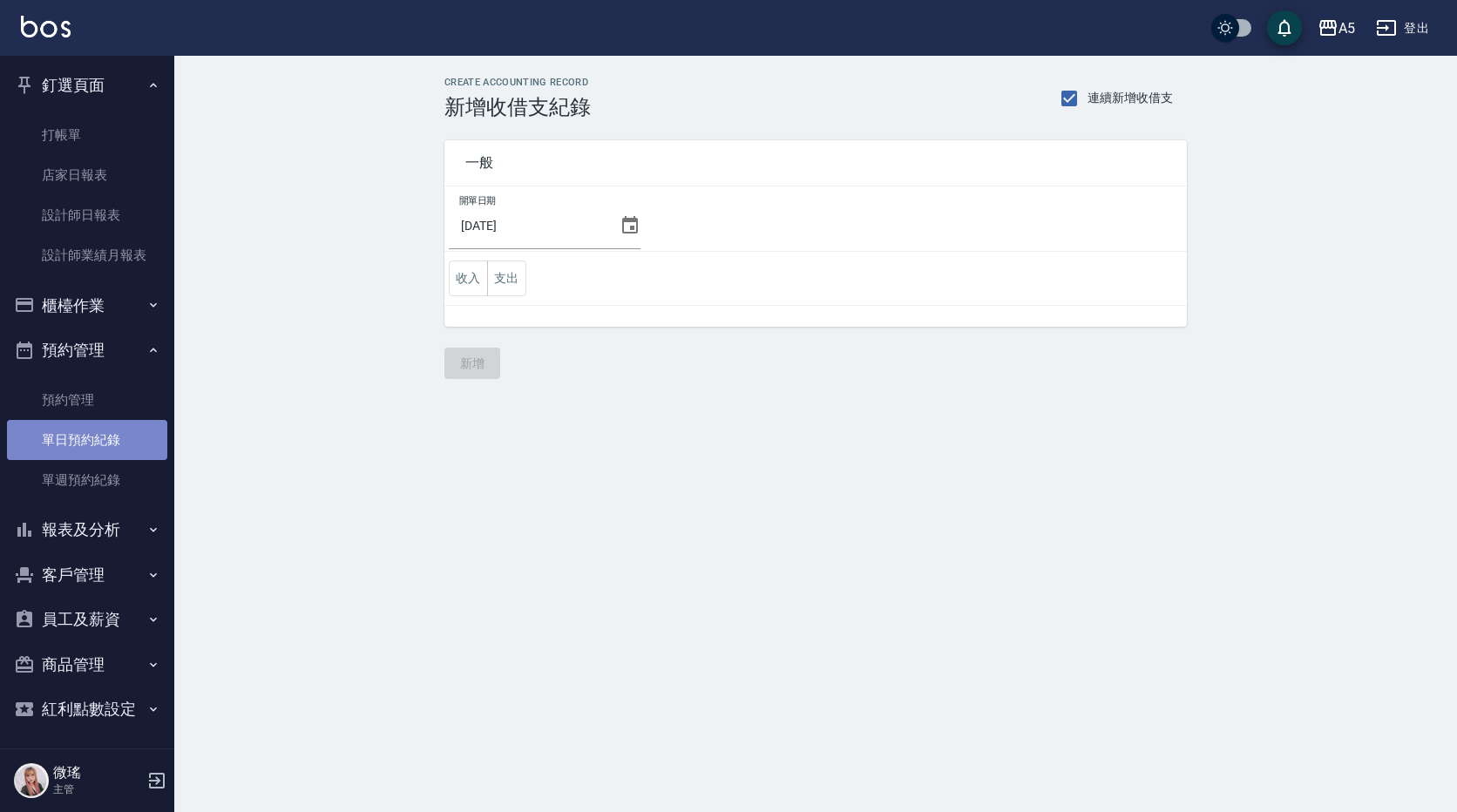
click at [110, 446] on link "單日預約紀錄" at bounding box center [88, 440] width 160 height 40
